Goal: Find specific page/section: Find specific page/section

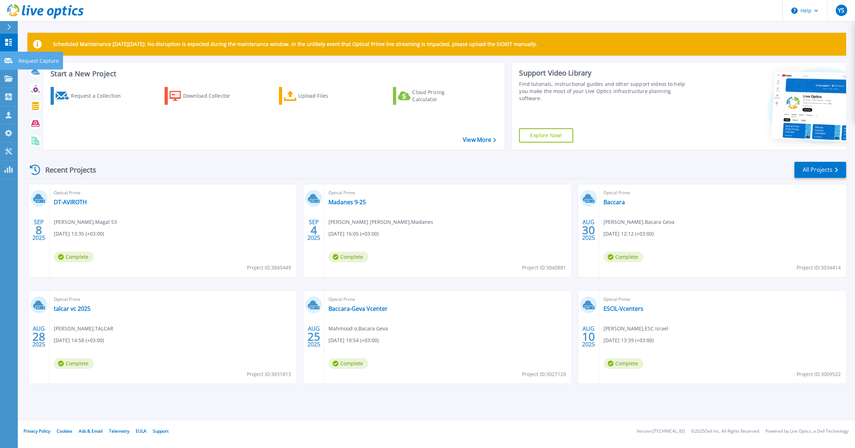
click at [6, 60] on icon at bounding box center [8, 60] width 9 height 5
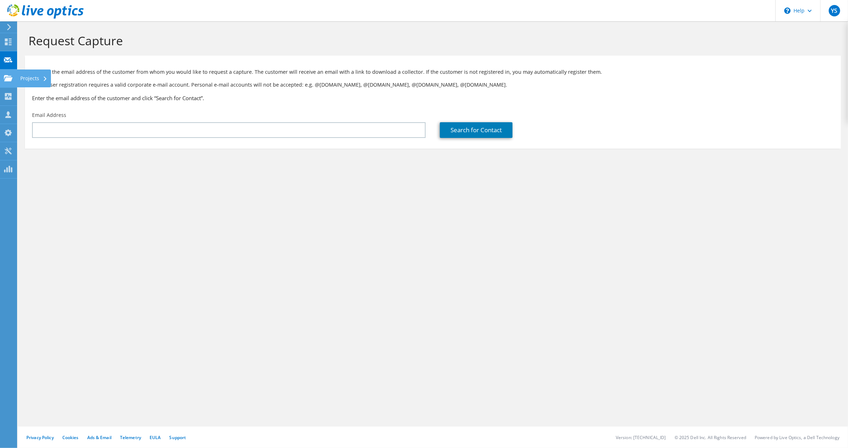
click at [6, 77] on icon at bounding box center [8, 78] width 9 height 7
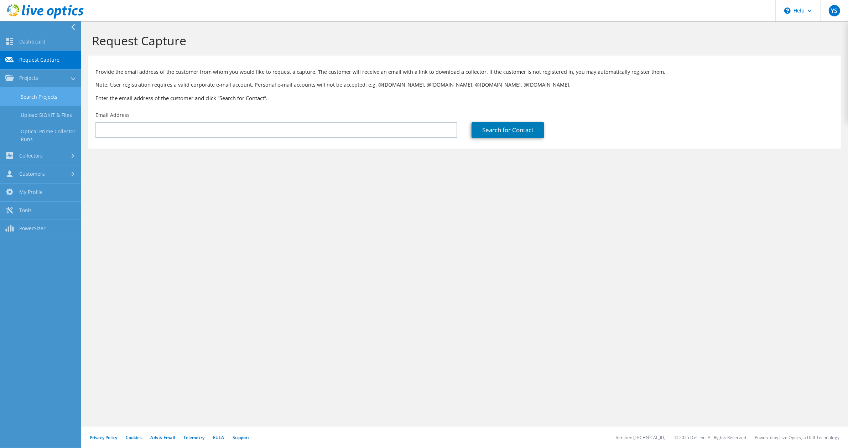
click at [35, 95] on link "Search Projects" at bounding box center [40, 97] width 81 height 18
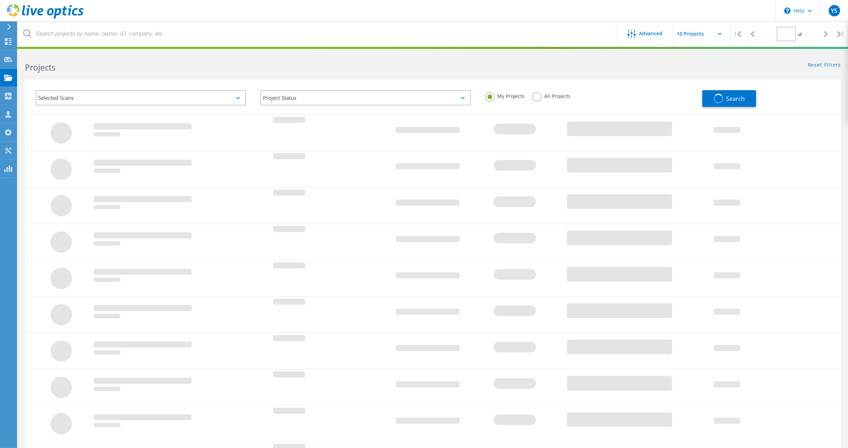
type input "1"
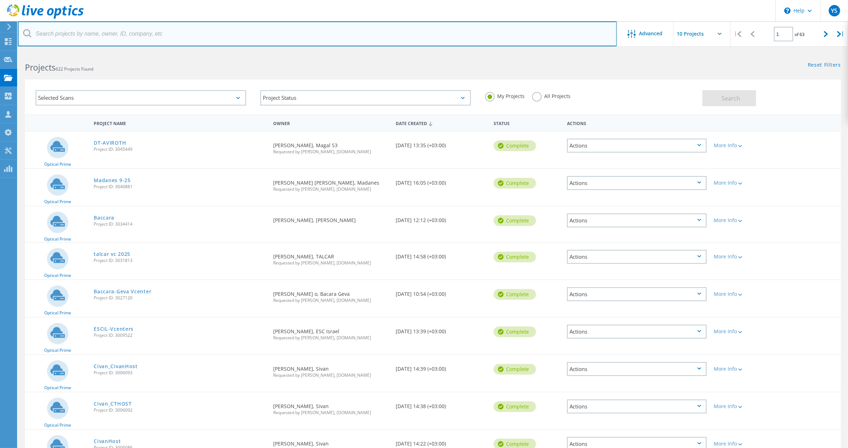
click at [65, 34] on input "text" at bounding box center [317, 33] width 599 height 25
type input "STRAUSS"
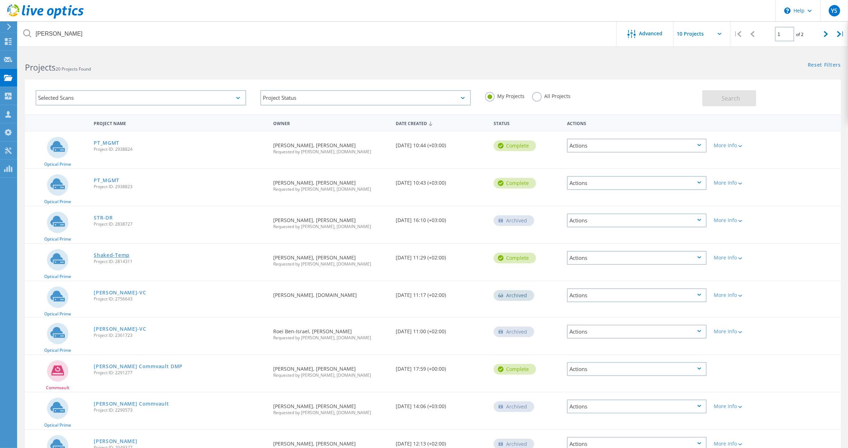
click at [109, 254] on link "Shaked-Temp" at bounding box center [112, 255] width 36 height 5
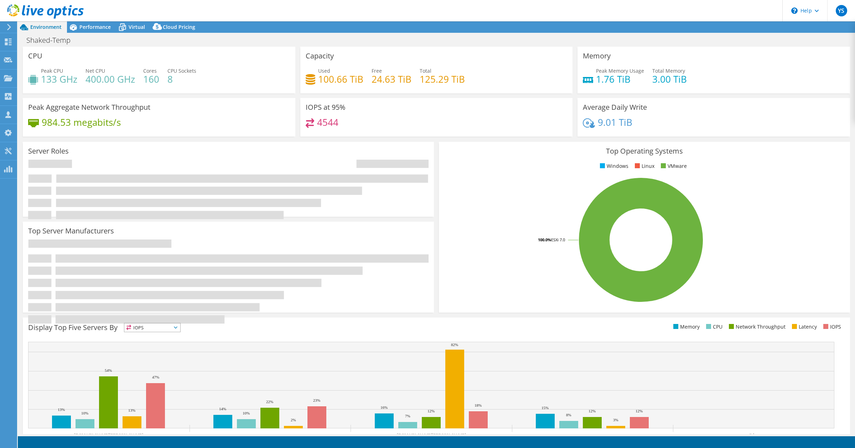
select select "USD"
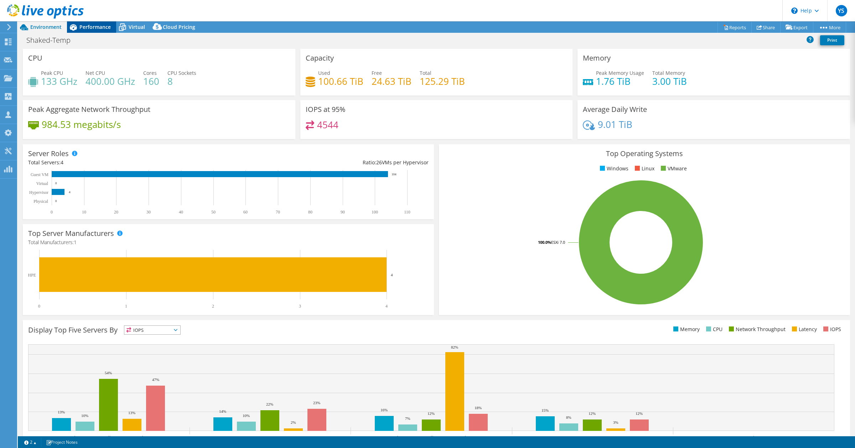
click at [92, 27] on span "Performance" at bounding box center [94, 27] width 31 height 7
